Goal: Find specific page/section: Find specific page/section

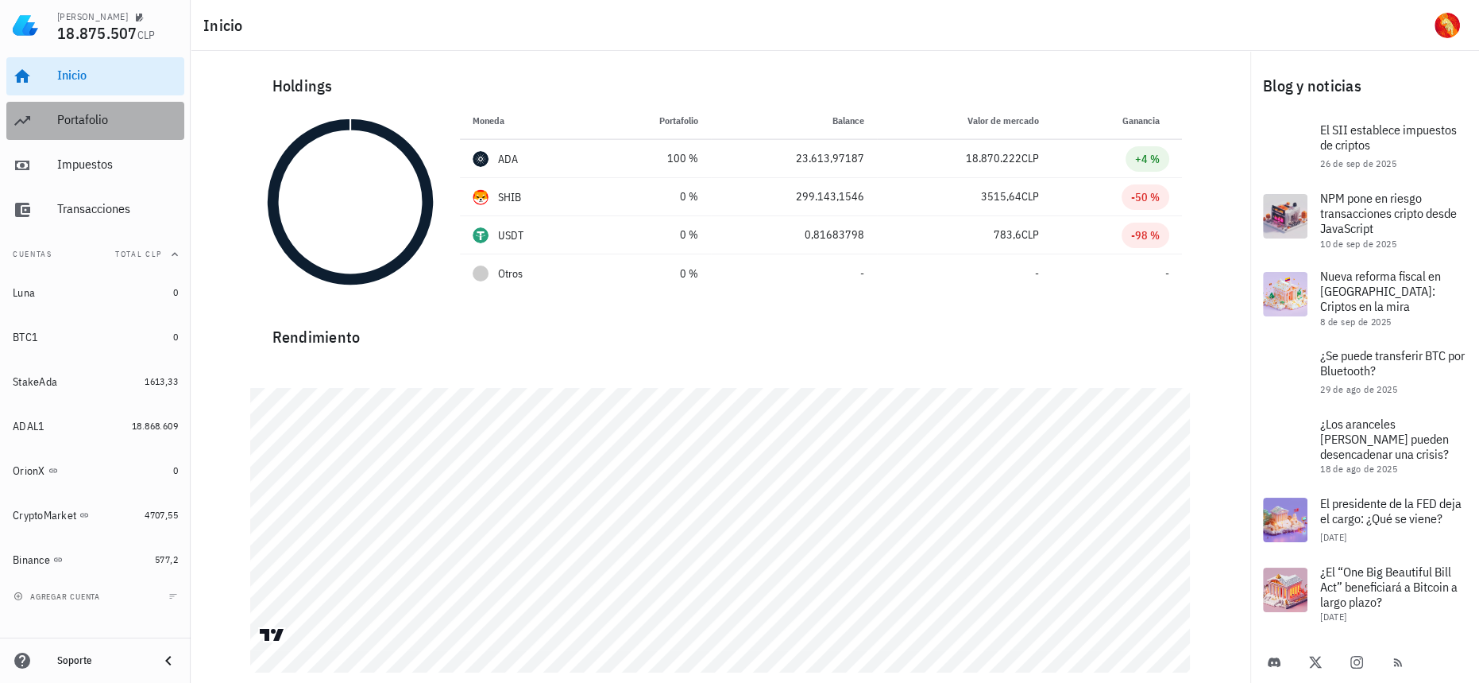
click at [135, 122] on div "Portafolio" at bounding box center [117, 119] width 121 height 15
